Goal: Browse casually

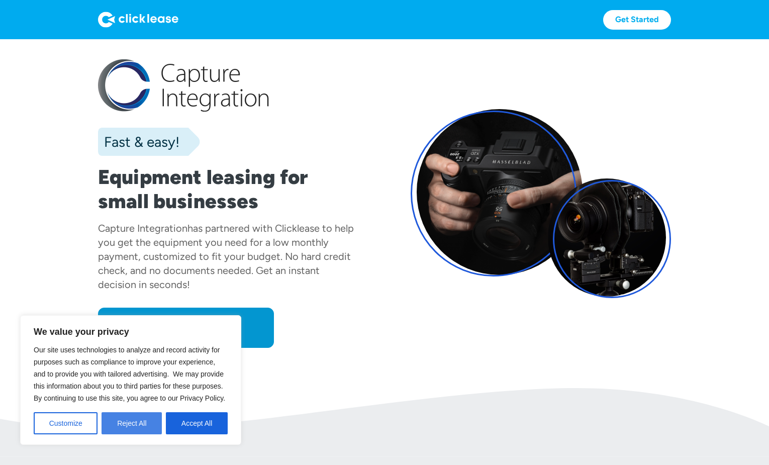
click at [146, 419] on button "Reject All" at bounding box center [132, 423] width 60 height 22
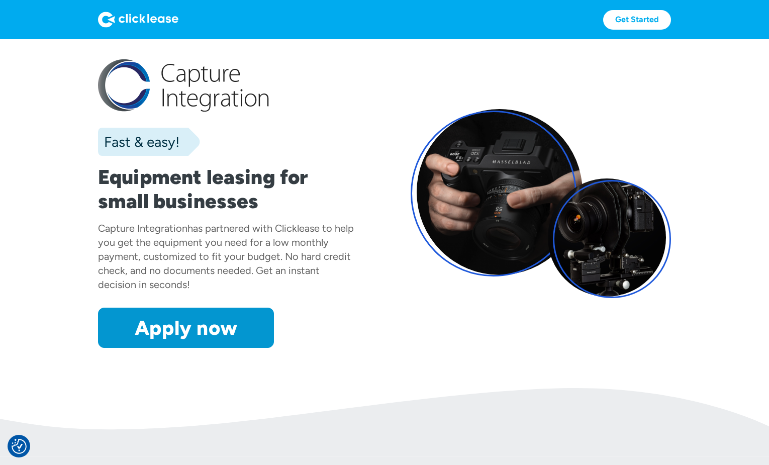
click at [152, 22] on img at bounding box center [138, 20] width 80 height 16
click at [133, 22] on img at bounding box center [138, 20] width 80 height 16
click at [117, 19] on img at bounding box center [138, 20] width 80 height 16
click at [118, 19] on img at bounding box center [138, 20] width 80 height 16
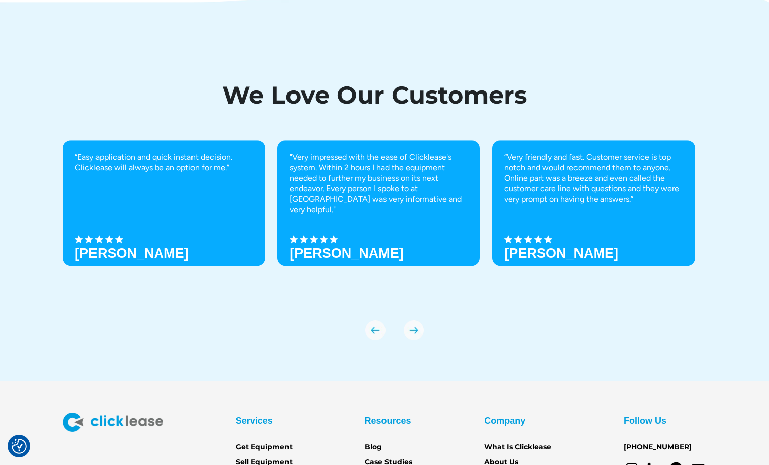
scroll to position [3351, 0]
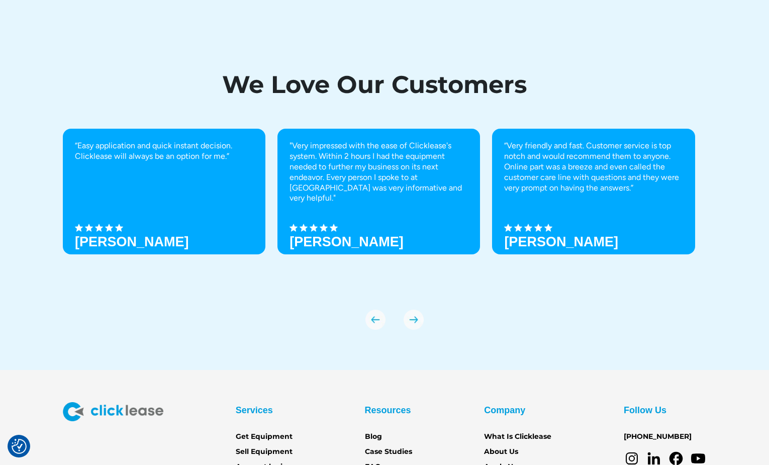
click at [416, 316] on img "next slide" at bounding box center [414, 320] width 20 height 20
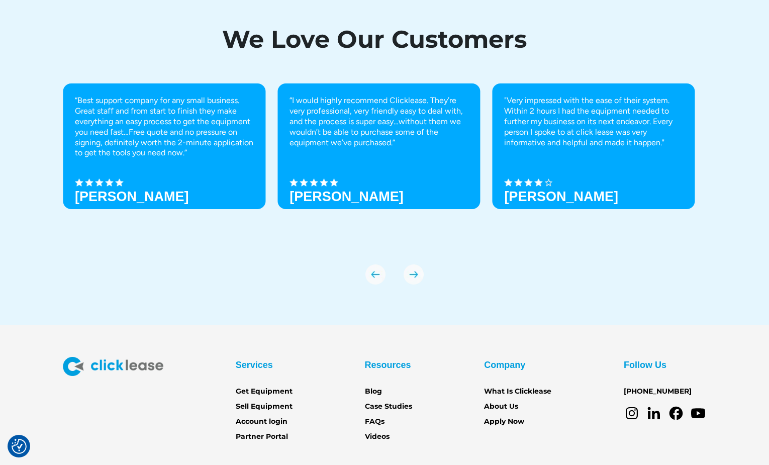
scroll to position [3454, 0]
